Goal: Task Accomplishment & Management: Complete application form

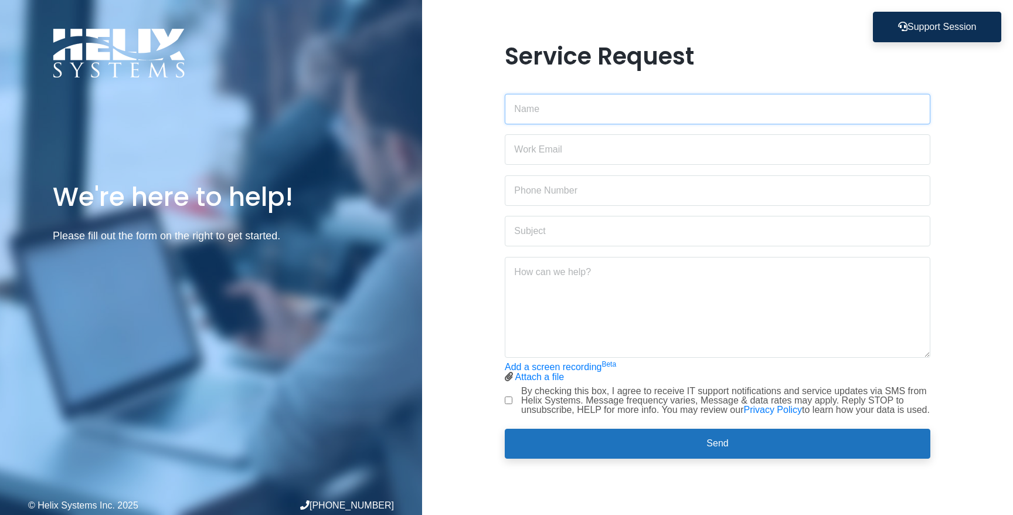
click at [541, 108] on input "text" at bounding box center [718, 109] width 426 height 30
type input "[PERSON_NAME]"
type input "[PERSON_NAME][EMAIL_ADDRESS][PERSON_NAME][DOMAIN_NAME]"
click at [539, 179] on input "text" at bounding box center [718, 190] width 426 height 30
type input "4192654772"
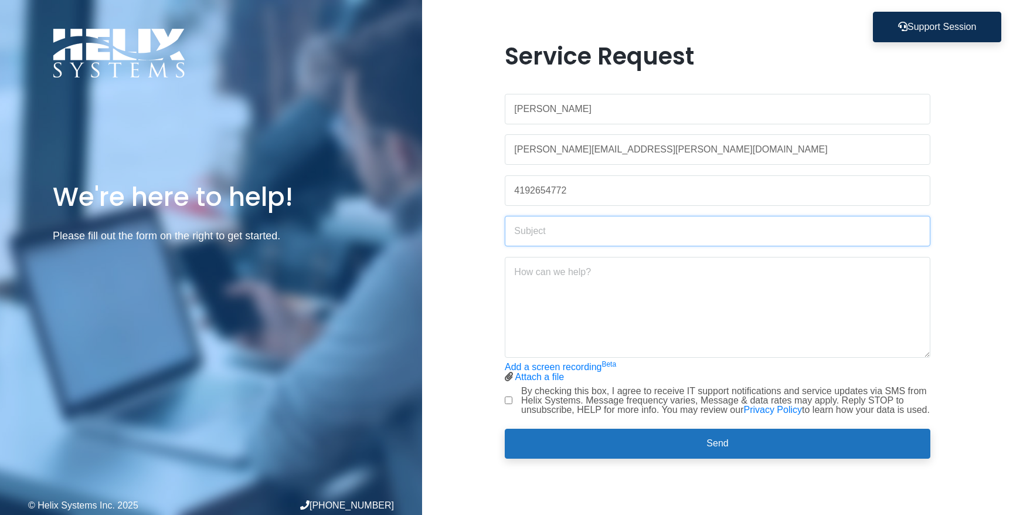
click at [525, 227] on input "text" at bounding box center [718, 231] width 426 height 30
click at [537, 230] on input "text" at bounding box center [718, 231] width 426 height 30
type input "Remove Zeb (Contractor) Access to Jumpcloud"
click at [577, 264] on textarea at bounding box center [718, 307] width 426 height 101
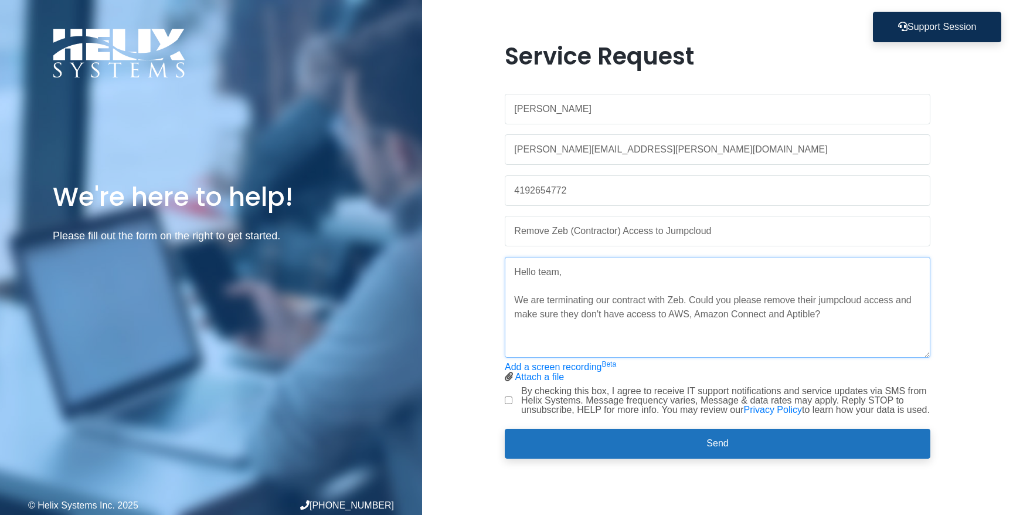
click at [766, 310] on textarea "Hello team, We are terminating our contract with Zeb. Could you please remove t…" at bounding box center [718, 307] width 426 height 101
click at [558, 338] on textarea "Hello team, We are terminating our contract with Zeb. Could you please remove t…" at bounding box center [718, 307] width 426 height 101
paste textarea "[EMAIL_ADDRESS][DOMAIN_NAME]"
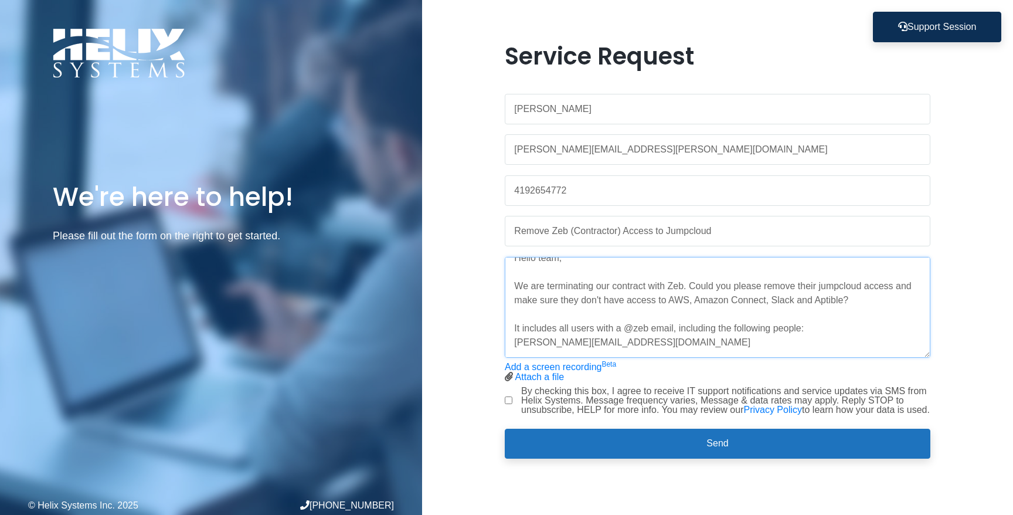
scroll to position [19, 0]
paste textarea "[PERSON_NAME][EMAIL_ADDRESS][PERSON_NAME][PERSON_NAME][DOMAIN_NAME]"
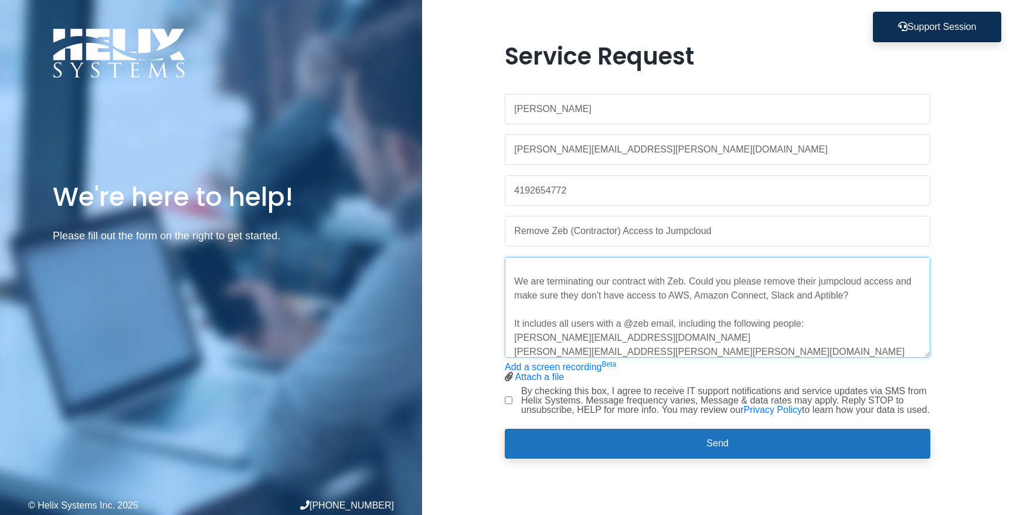
scroll to position [33, 0]
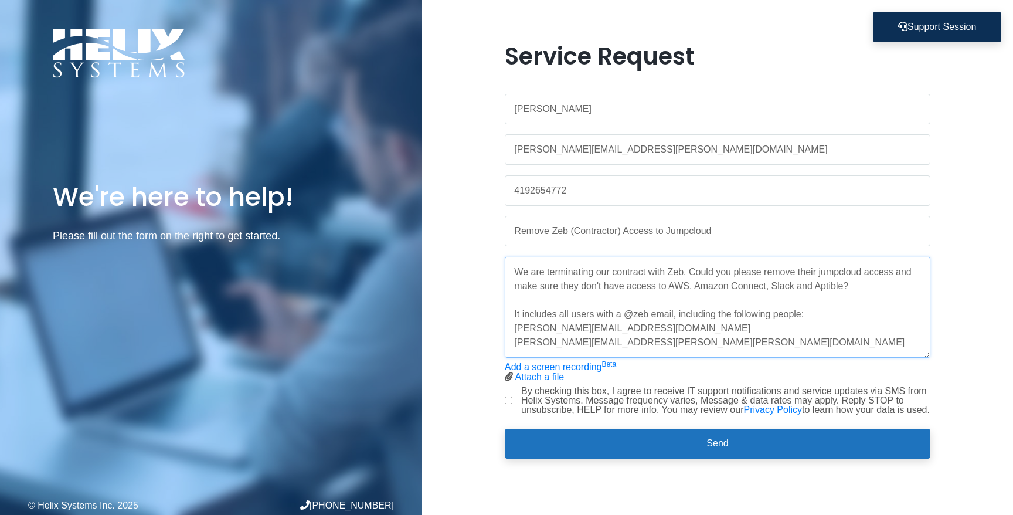
paste textarea "[EMAIL_ADDRESS][DOMAIN_NAME]"
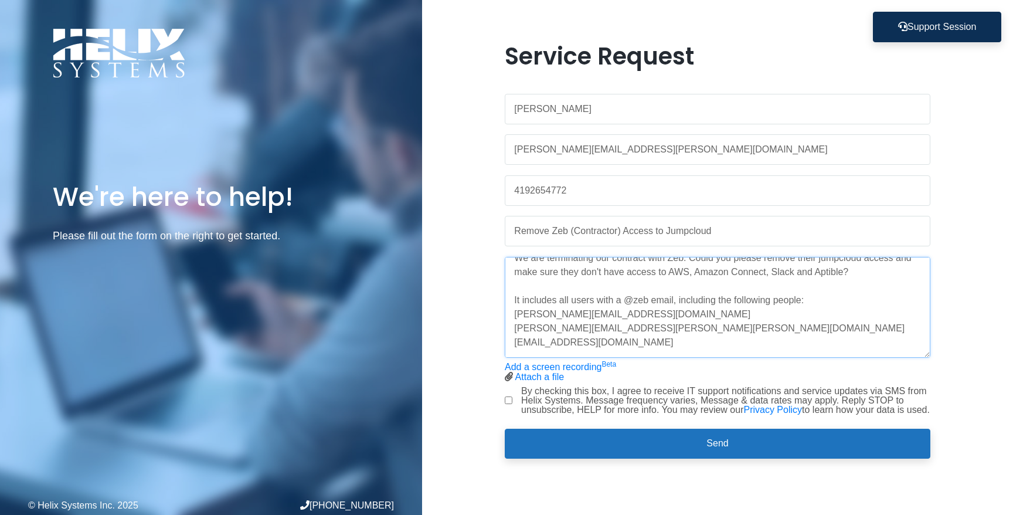
paste textarea "[PERSON_NAME][EMAIL_ADDRESS][PERSON_NAME][PERSON_NAME][DOMAIN_NAME]"
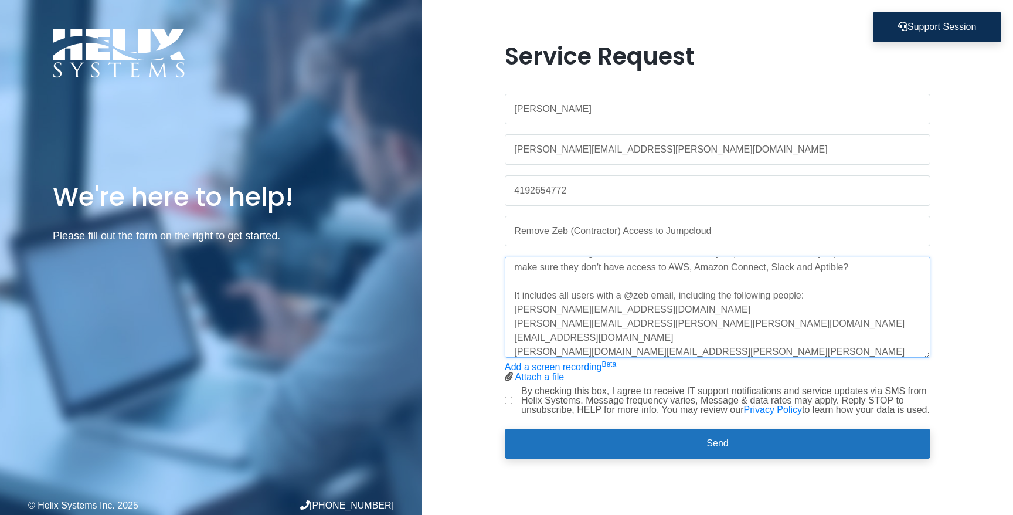
scroll to position [61, 0]
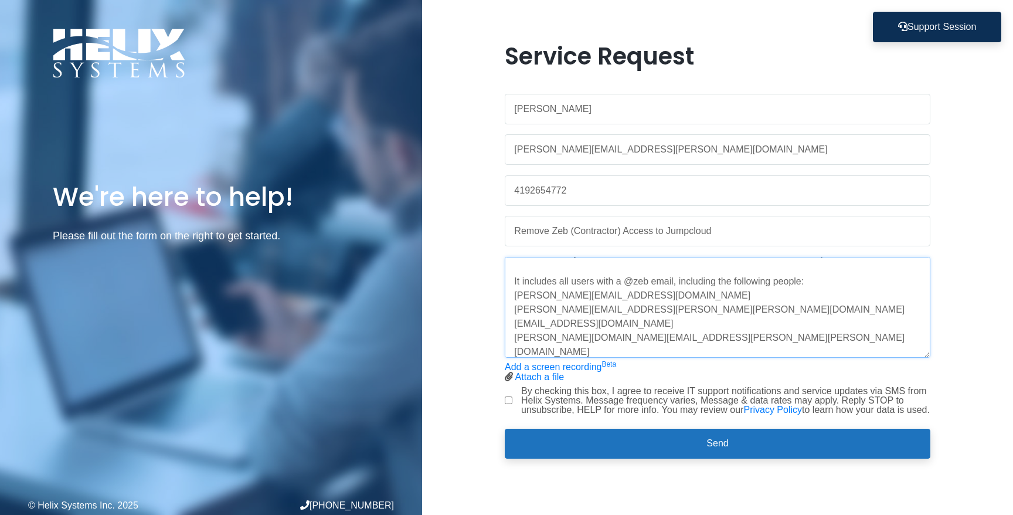
paste textarea "[EMAIL_ADDRESS][DOMAIN_NAME]"
click at [648, 278] on textarea "Hello team, We are terminating our contract with Zeb. Could you please remove t…" at bounding box center [718, 307] width 426 height 101
click at [723, 345] on textarea "Hello team, We are terminating our contract with Zeb. Could you please remove t…" at bounding box center [718, 307] width 426 height 101
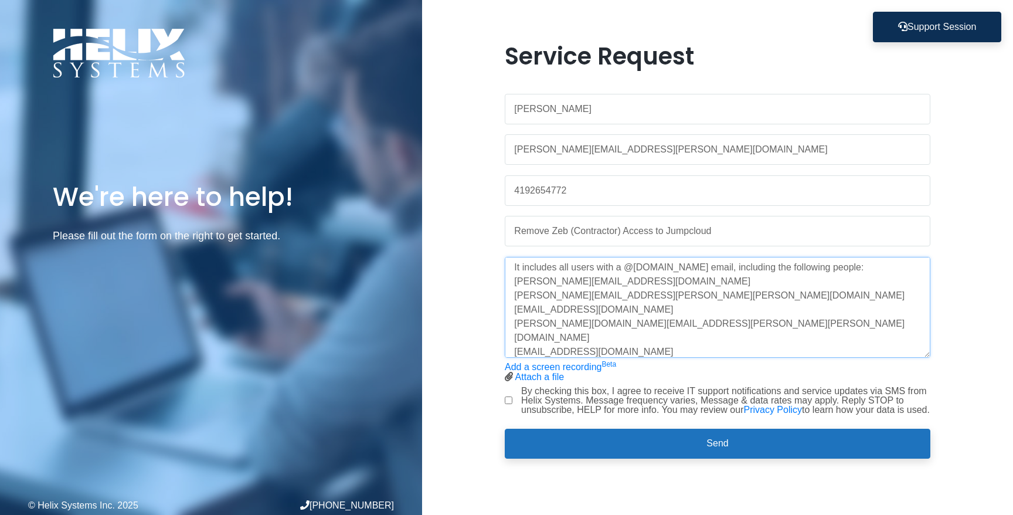
paste textarea "[EMAIL_ADDRESS][PERSON_NAME][PERSON_NAME][DOMAIN_NAME]"
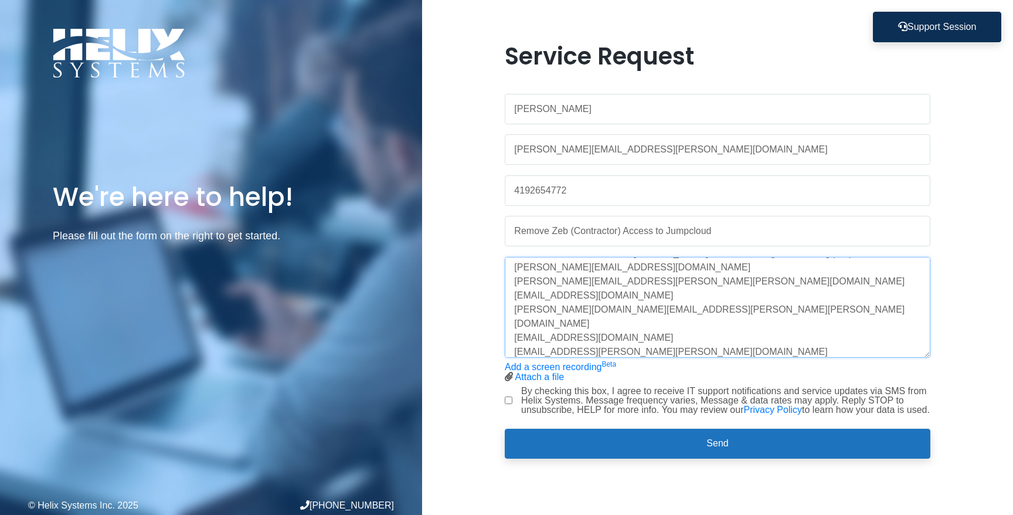
paste textarea "[PERSON_NAME][EMAIL_ADDRESS][PERSON_NAME][PERSON_NAME][DOMAIN_NAME]"
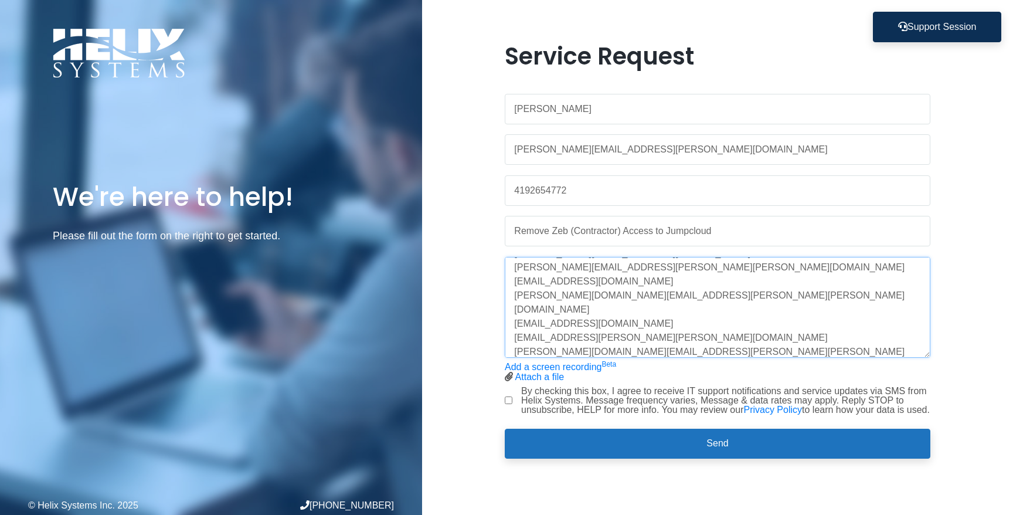
paste textarea "[PERSON_NAME][EMAIL_ADDRESS][PERSON_NAME][DOMAIN_NAME]"
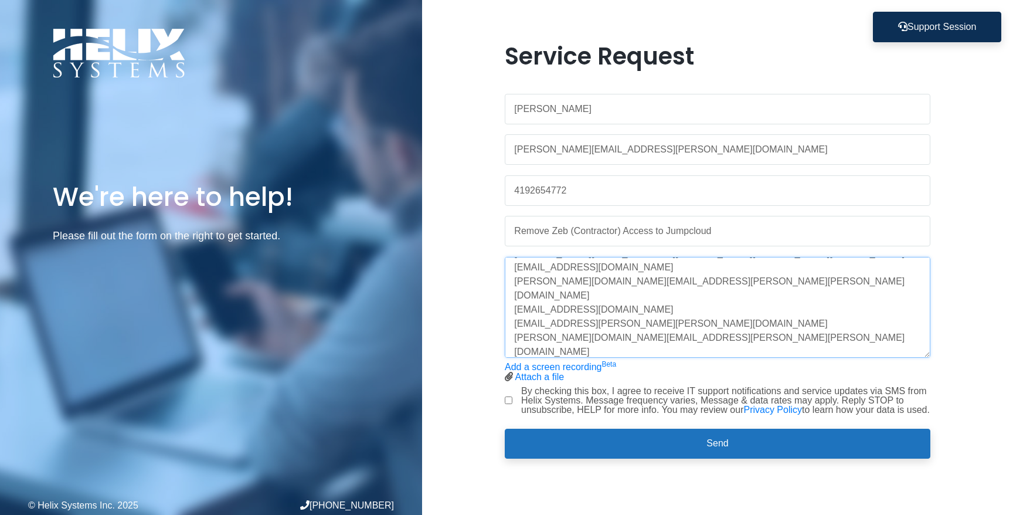
paste textarea "[PERSON_NAME][EMAIL_ADDRESS][DOMAIN_NAME]"
click at [729, 345] on textarea "Hello team, We are terminating our contract with Zeb. Could you please remove t…" at bounding box center [718, 307] width 426 height 101
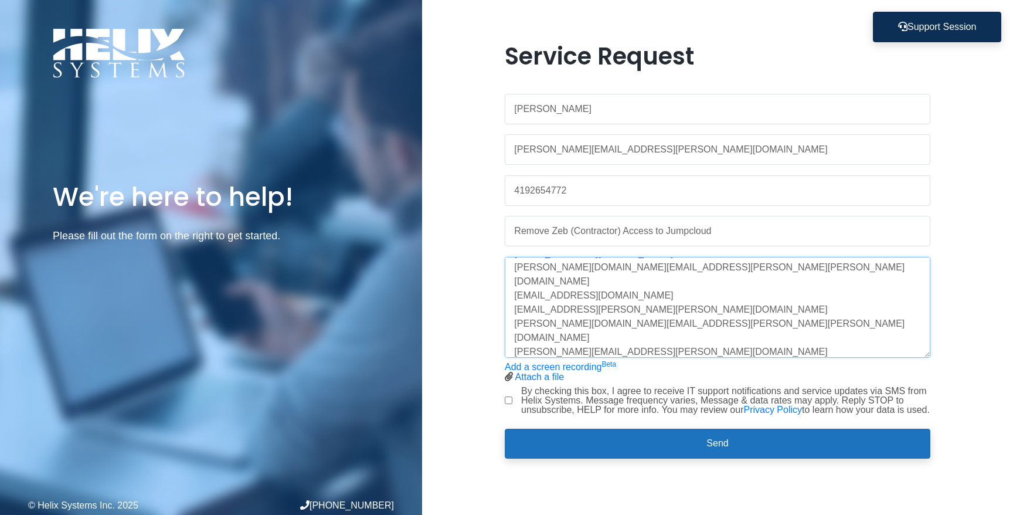
paste textarea "[EMAIL_ADDRESS][DATE][DOMAIN_NAME]"
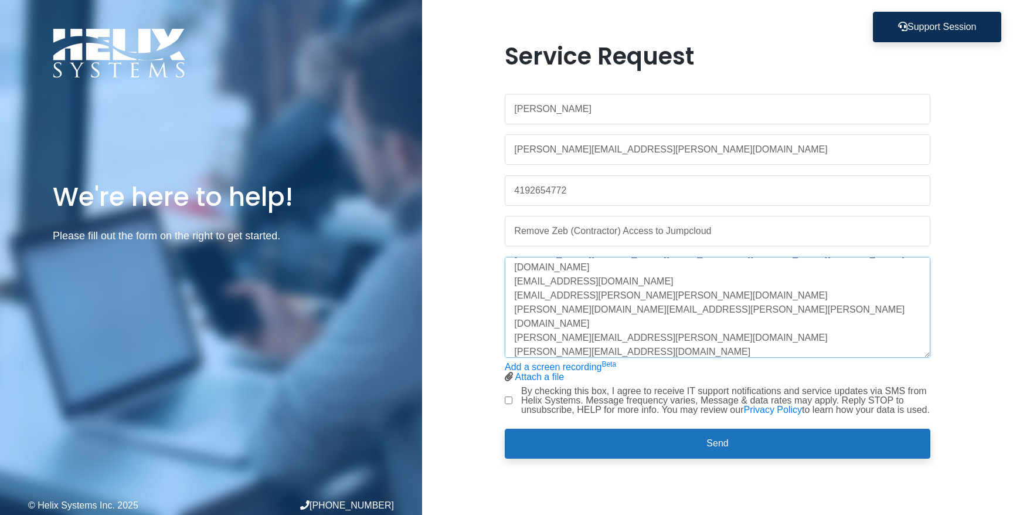
paste textarea "[EMAIL_ADDRESS][DOMAIN_NAME]"
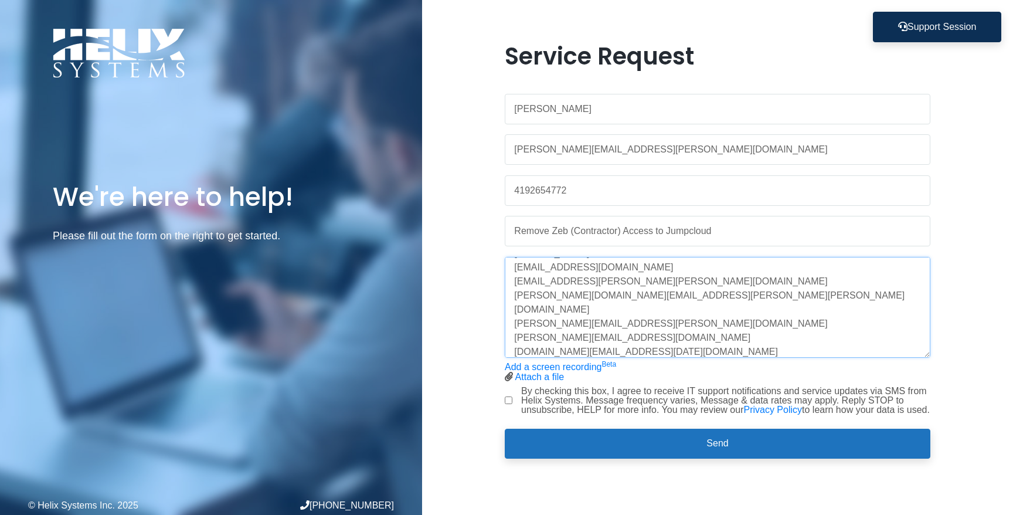
paste textarea "[PERSON_NAME][EMAIL_ADDRESS][PERSON_NAME][PERSON_NAME][DOMAIN_NAME]"
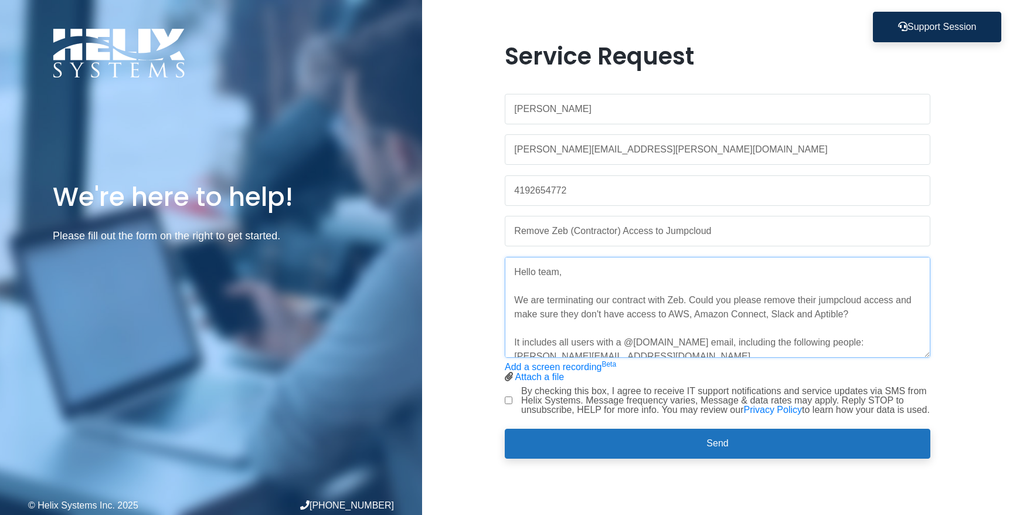
click at [771, 311] on textarea "Hello team, We are terminating our contract with Zeb. Could you please remove t…" at bounding box center [718, 307] width 426 height 101
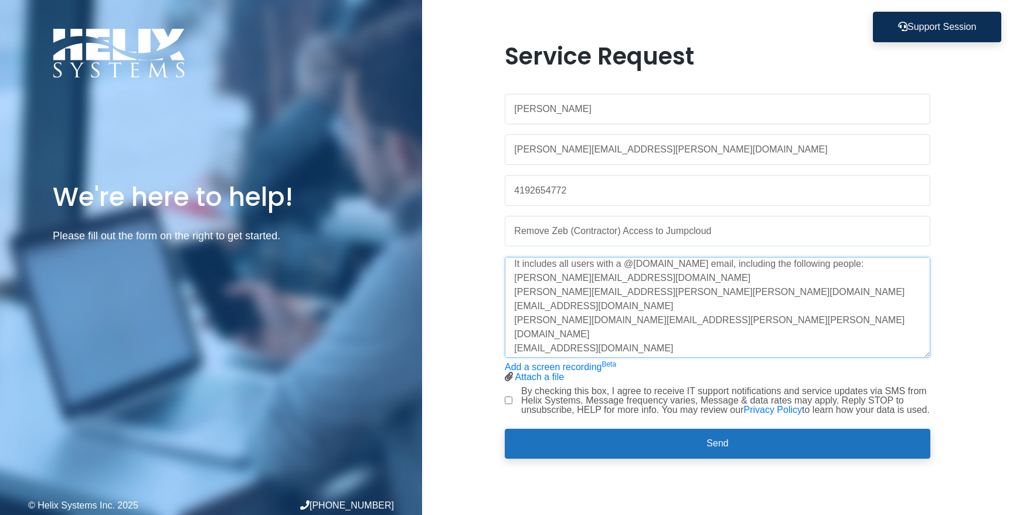
scroll to position [169, 0]
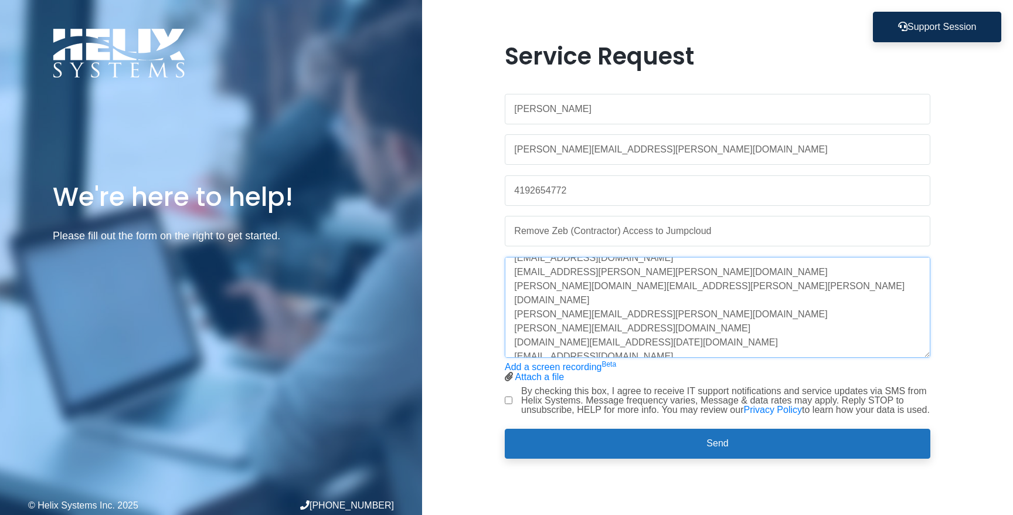
click at [660, 335] on textarea "Hello team, We are terminating our contract with Zeb. Could you please remove t…" at bounding box center [718, 307] width 426 height 101
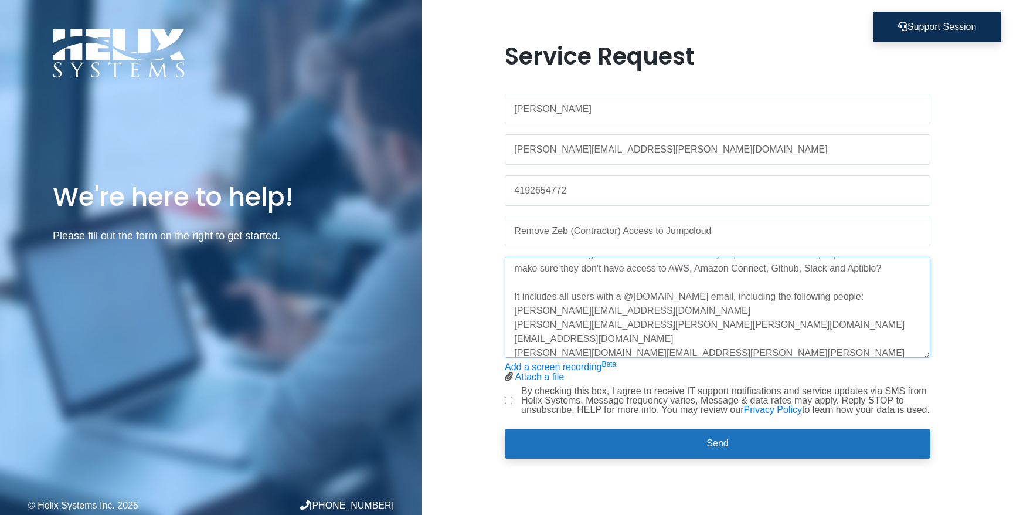
scroll to position [197, 0]
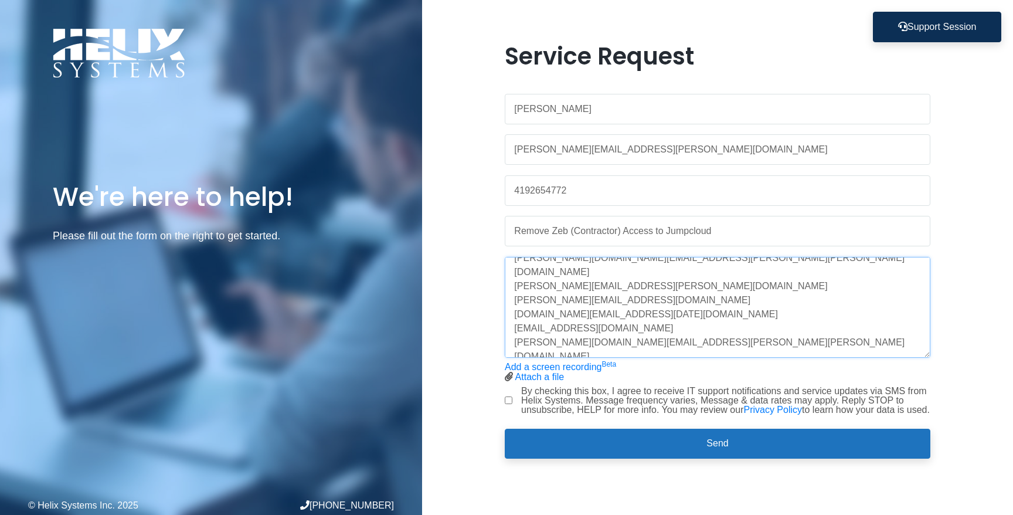
type textarea "Hello team, We are terminating our contract with Zeb. Could you please remove t…"
click at [510, 400] on input "By checking this box, I agree to receive IT support notifications and service u…" at bounding box center [509, 400] width 8 height 8
checkbox input "true"
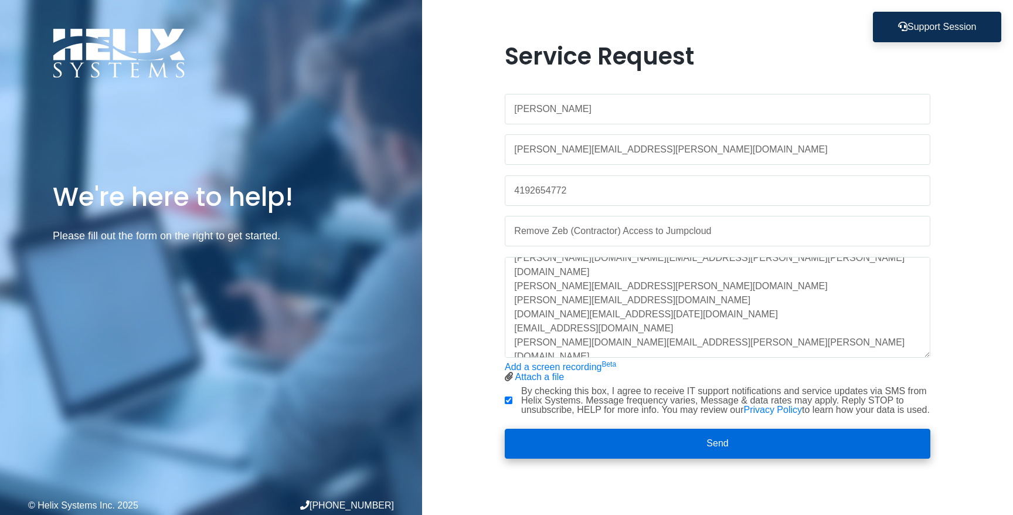
click at [711, 446] on button "Send" at bounding box center [718, 444] width 426 height 30
